Goal: Task Accomplishment & Management: Use online tool/utility

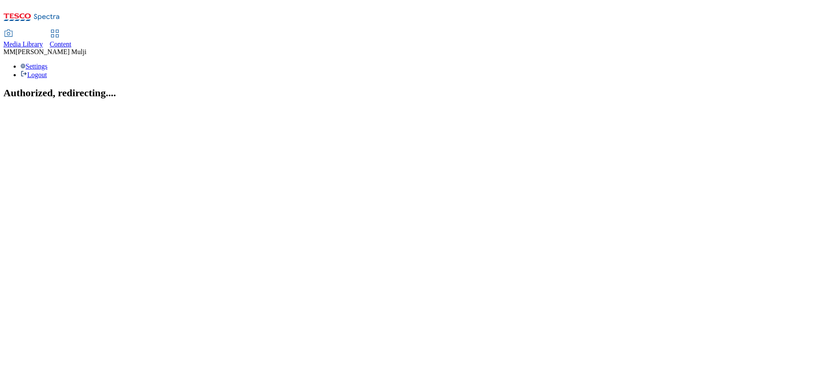
click at [71, 40] on span "Content" at bounding box center [61, 43] width 22 height 7
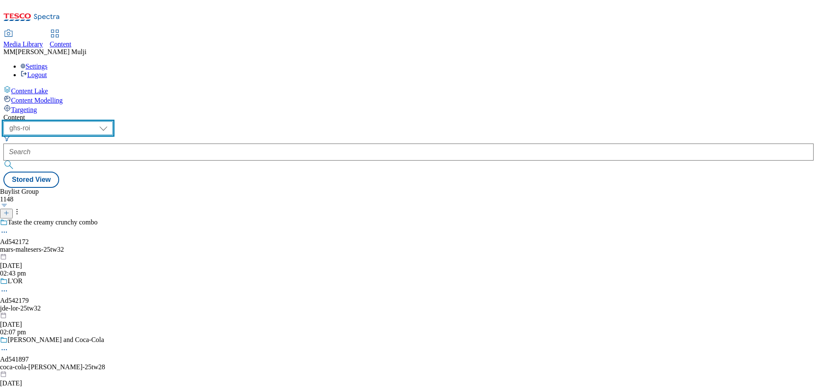
click at [113, 121] on select "ghs-roi ghs-uk" at bounding box center [57, 128] width 109 height 14
select select "ghs-uk"
click at [111, 121] on select "ghs-roi ghs-uk" at bounding box center [57, 128] width 109 height 14
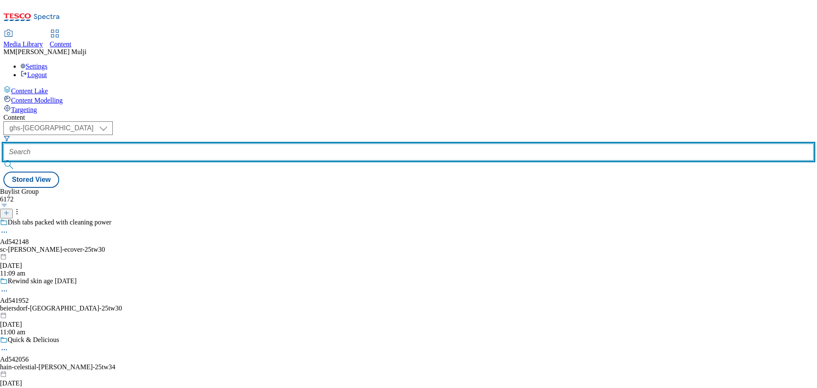
click at [208, 143] on input "text" at bounding box center [408, 151] width 810 height 17
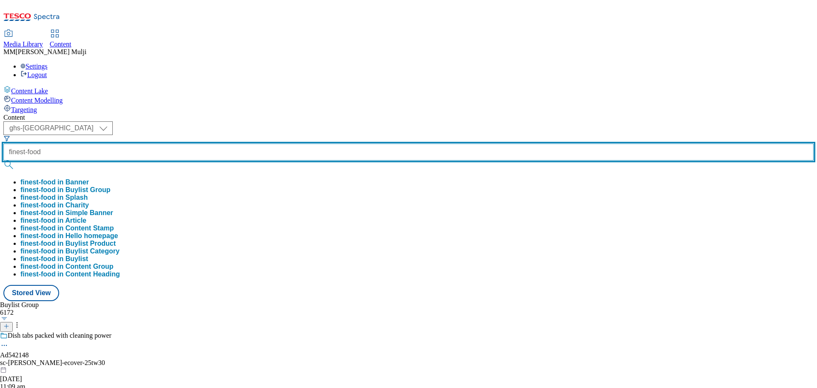
type input "finest-food"
click at [3, 160] on button "submit" at bounding box center [9, 164] width 12 height 9
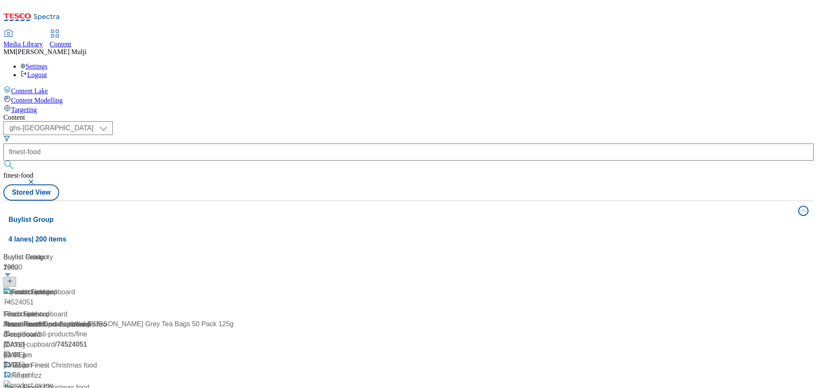
click at [49, 287] on div "Tesco Finest" at bounding box center [30, 292] width 38 height 10
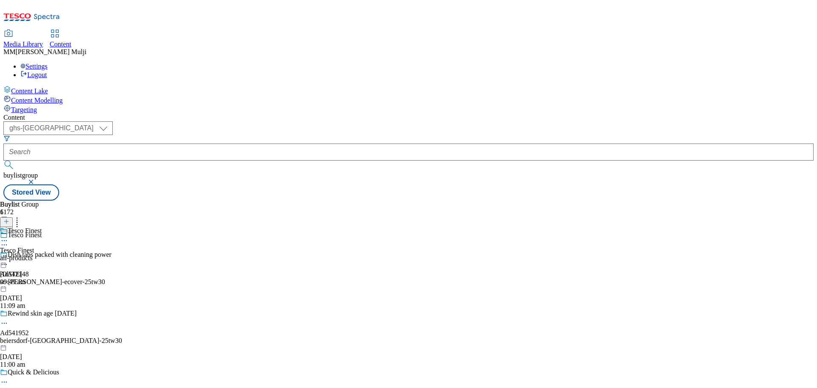
click at [42, 254] on div "all-products" at bounding box center [21, 258] width 42 height 8
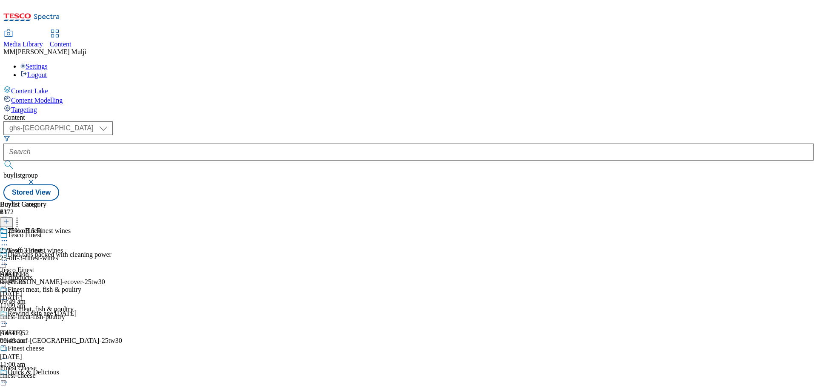
scroll to position [1334, 0]
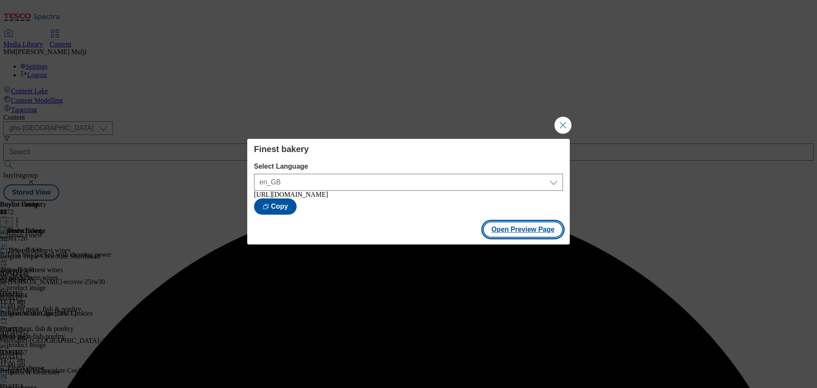
click at [517, 231] on button "Open Preview Page" at bounding box center [523, 229] width 80 height 16
click at [561, 121] on button "Close Modal" at bounding box center [562, 125] width 17 height 17
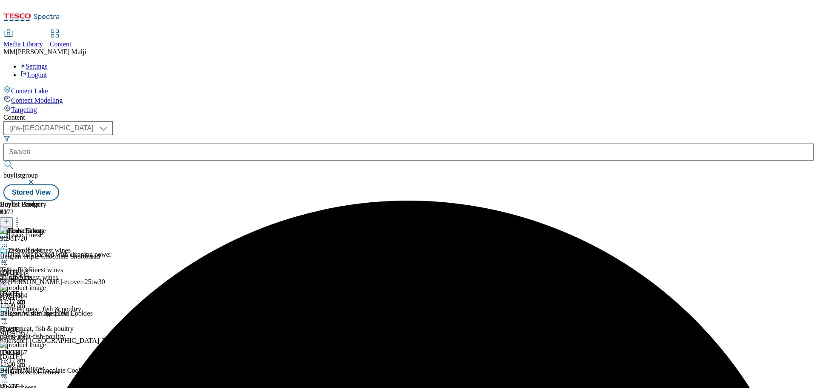
click at [9, 236] on icon at bounding box center [4, 240] width 9 height 9
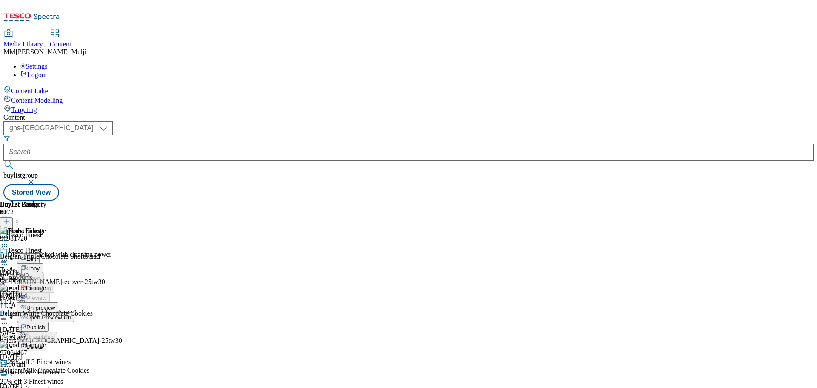
click at [45, 324] on span "Publish" at bounding box center [35, 327] width 19 height 6
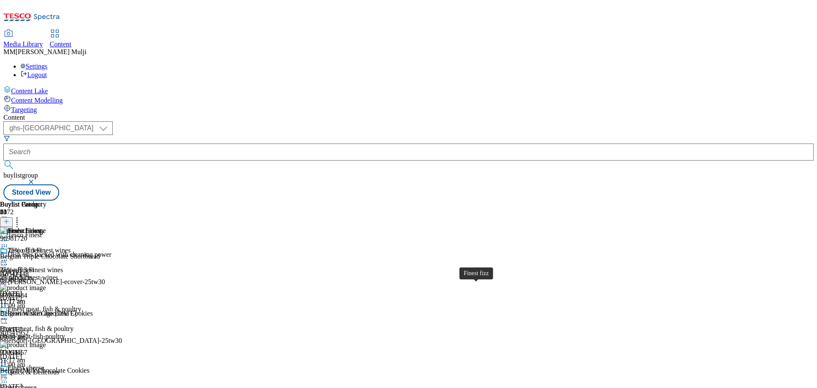
scroll to position [661, 0]
